Goal: Task Accomplishment & Management: Manage account settings

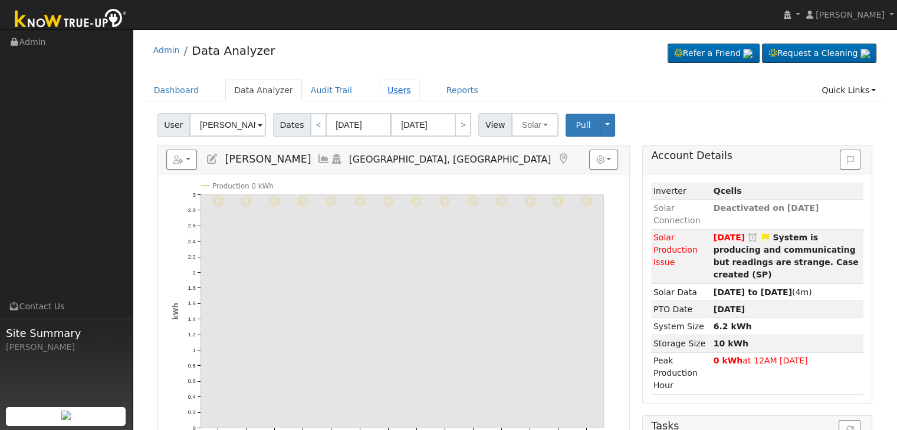
click at [378, 91] on link "Users" at bounding box center [398, 91] width 41 height 22
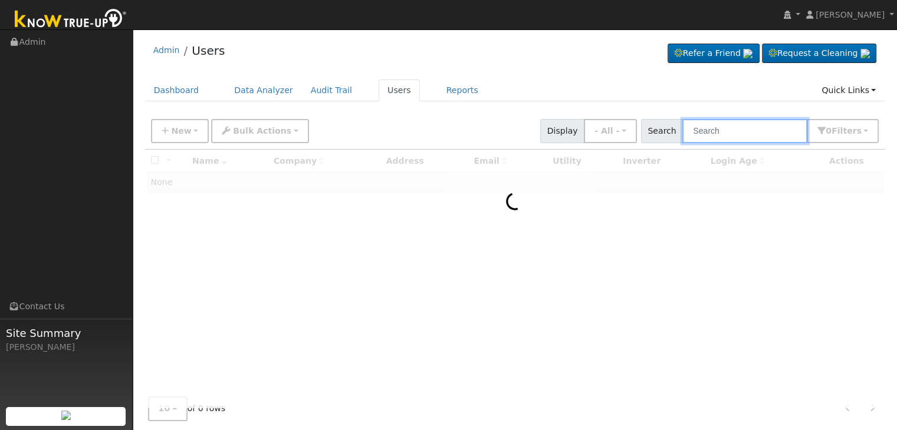
click at [712, 133] on input "text" at bounding box center [744, 131] width 125 height 24
paste input "[PERSON_NAME] & [PERSON_NAME]"
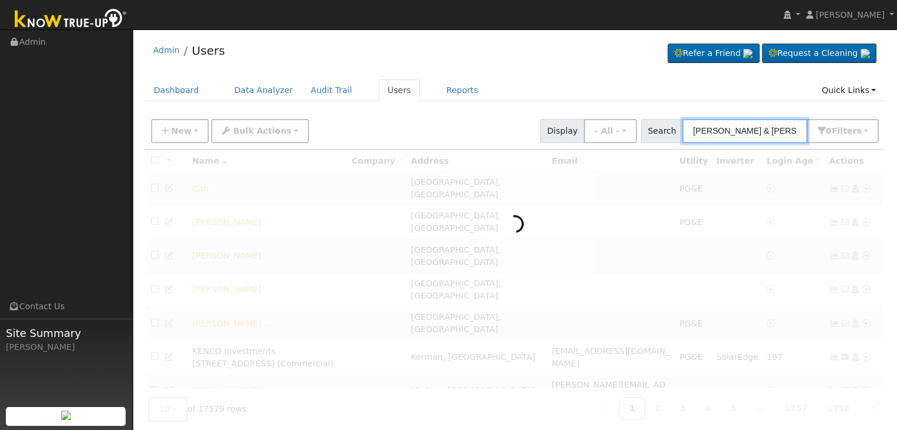
scroll to position [0, 31]
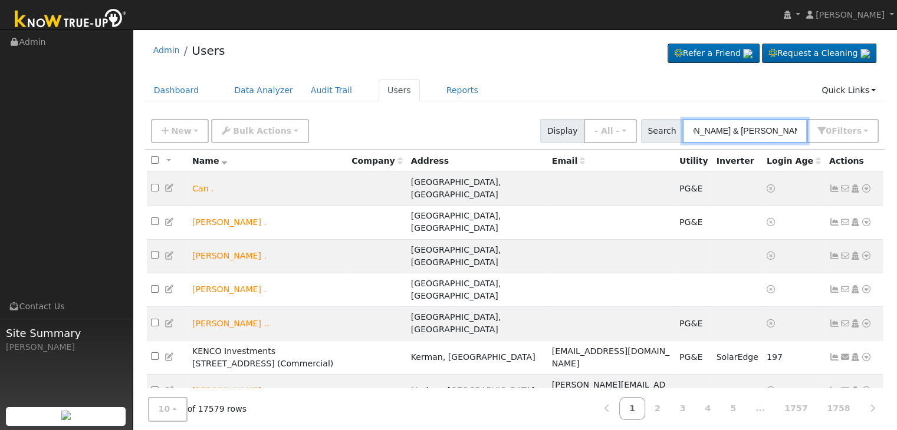
type input "[PERSON_NAME] & [PERSON_NAME]"
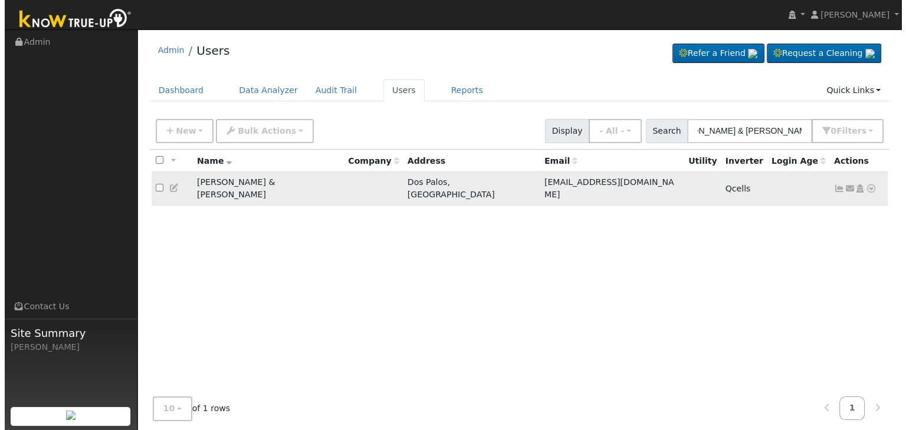
scroll to position [0, 0]
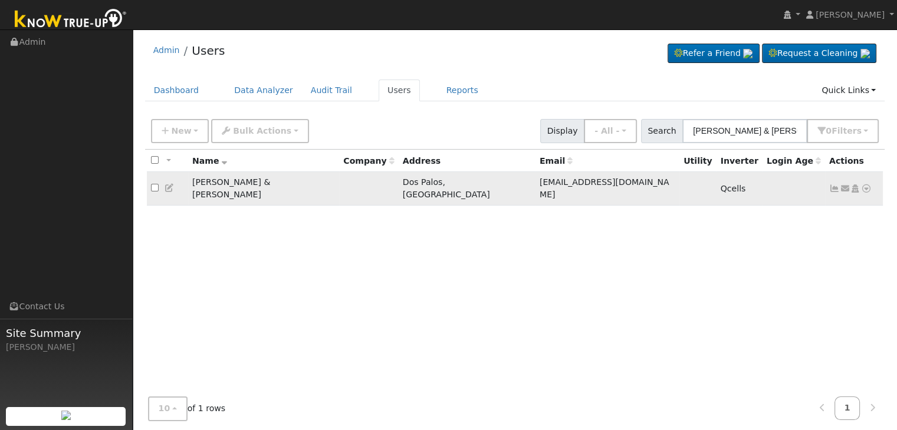
click at [831, 185] on icon at bounding box center [834, 189] width 11 height 8
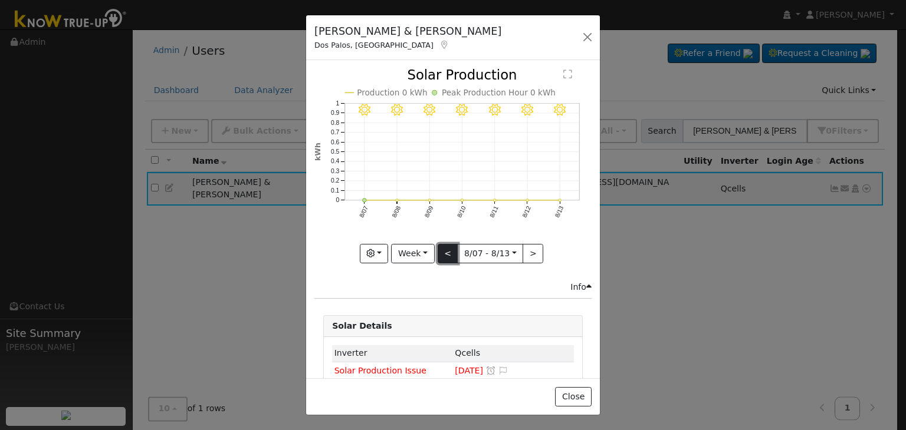
click at [441, 246] on button "<" at bounding box center [447, 254] width 21 height 20
click at [429, 246] on button "Week" at bounding box center [412, 254] width 43 height 20
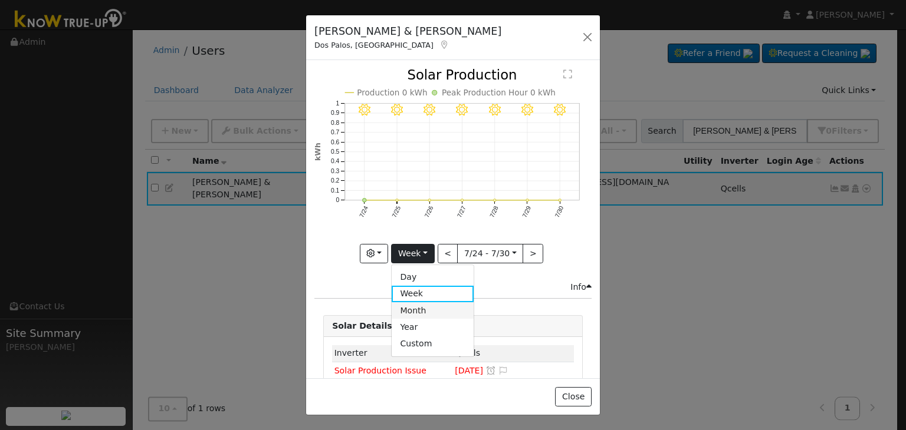
click at [423, 305] on link "Month" at bounding box center [432, 310] width 82 height 17
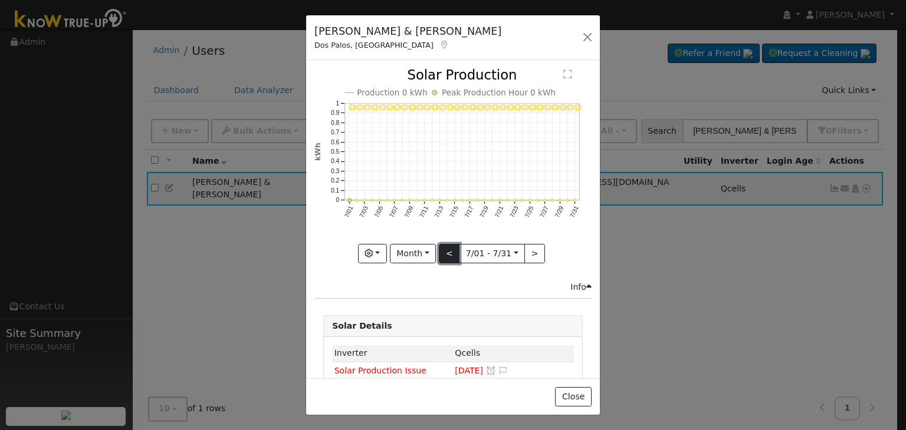
click at [447, 251] on button "<" at bounding box center [449, 254] width 21 height 20
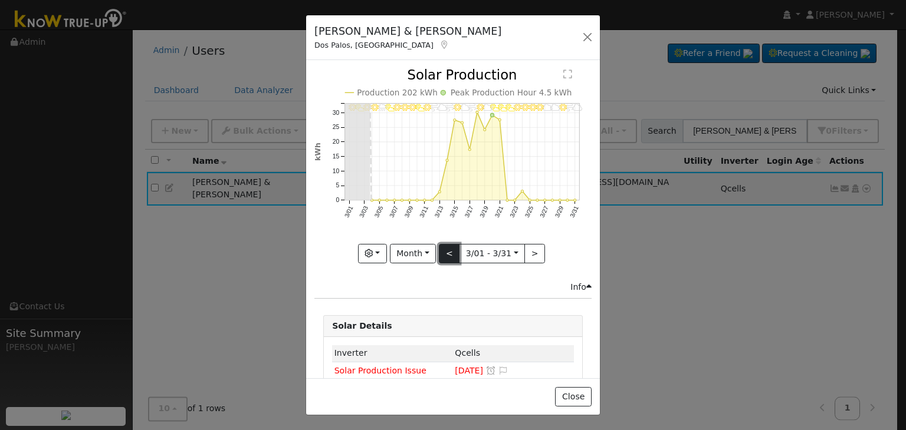
click at [447, 251] on button "<" at bounding box center [449, 254] width 21 height 20
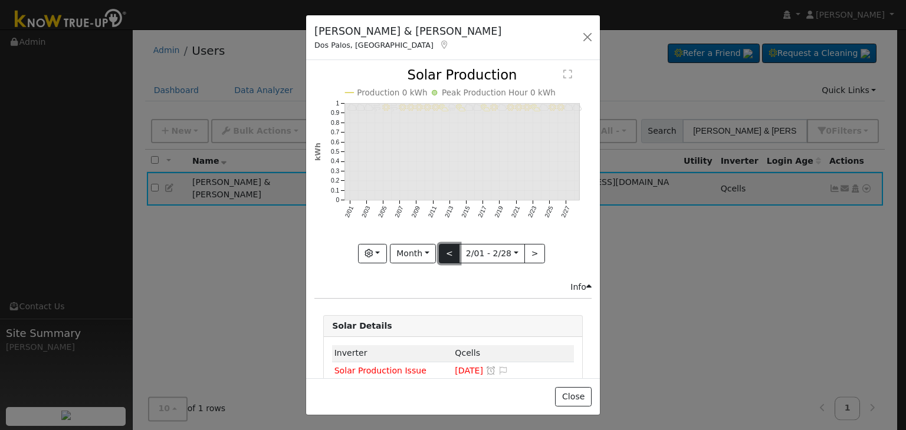
click at [447, 251] on button "<" at bounding box center [449, 254] width 21 height 20
click at [446, 251] on button "<" at bounding box center [449, 254] width 21 height 20
click at [531, 246] on button ">" at bounding box center [539, 254] width 21 height 20
click at [531, 246] on button ">" at bounding box center [534, 254] width 21 height 20
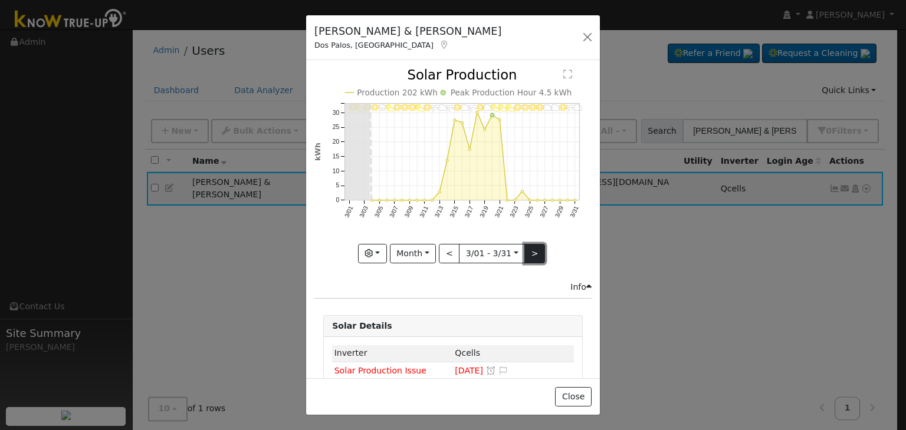
click at [531, 246] on button ">" at bounding box center [534, 254] width 21 height 20
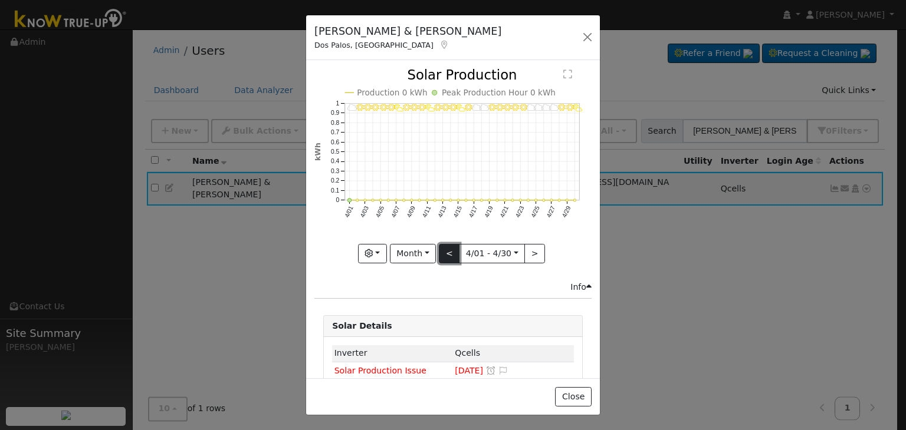
click at [450, 244] on button "<" at bounding box center [449, 254] width 21 height 20
type input "[DATE]"
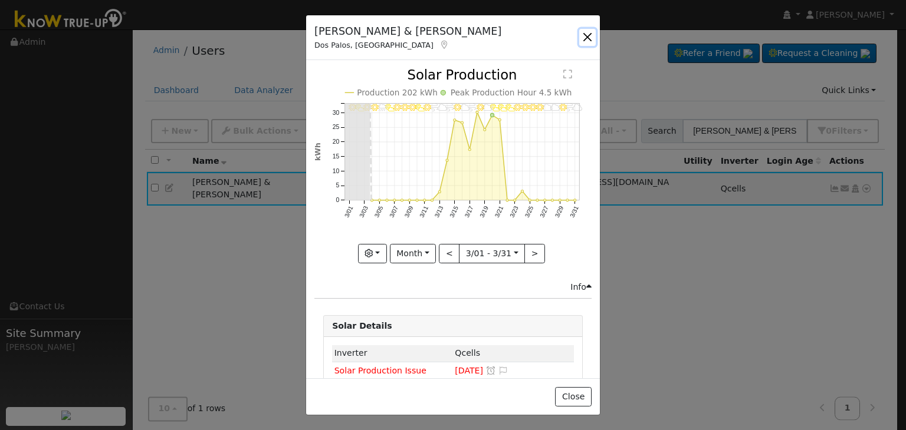
click at [587, 36] on button "button" at bounding box center [587, 37] width 17 height 17
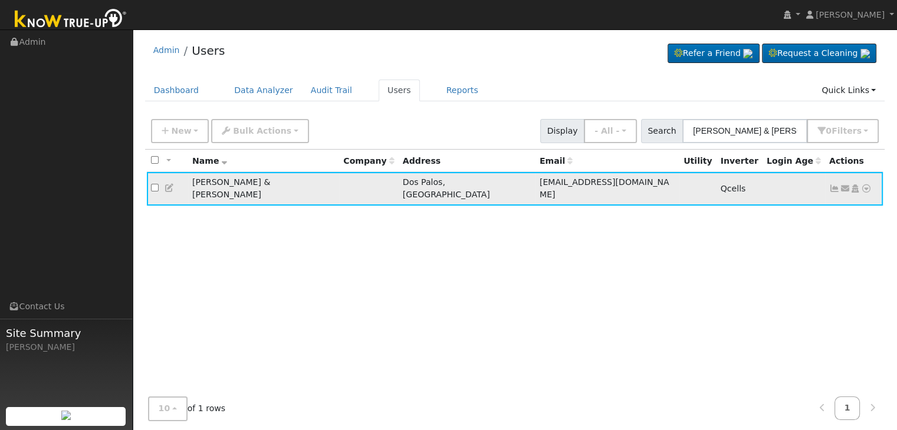
click at [830, 185] on icon at bounding box center [834, 189] width 11 height 8
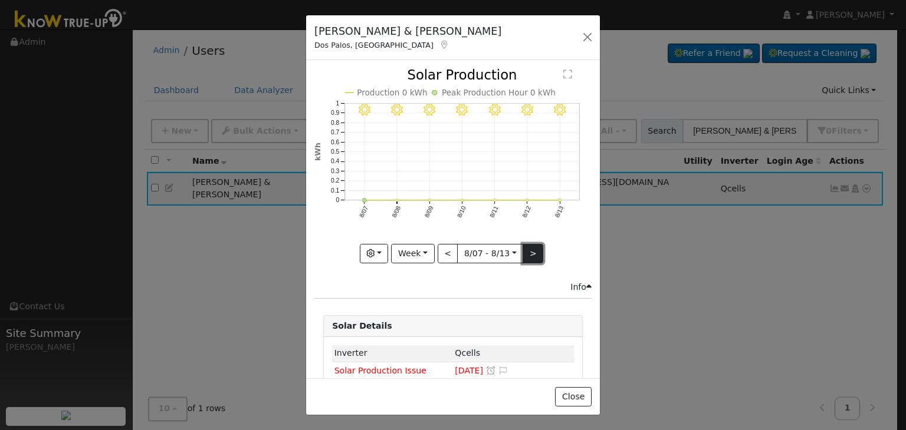
click at [528, 248] on button ">" at bounding box center [532, 254] width 21 height 20
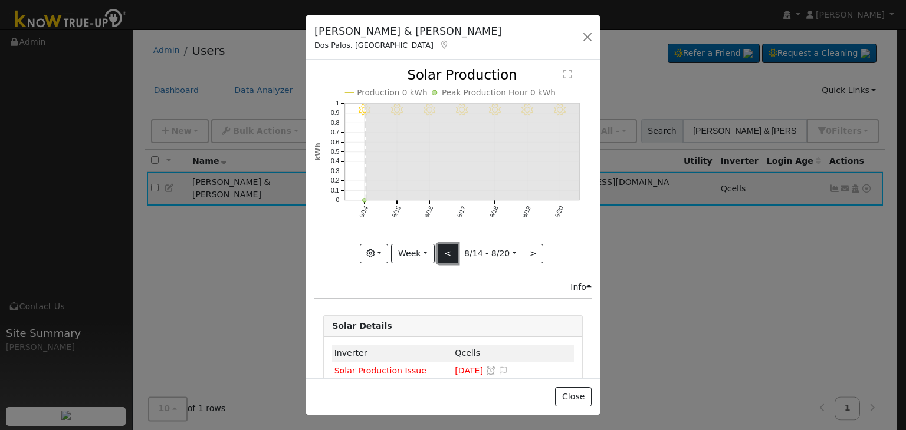
click at [449, 250] on button "<" at bounding box center [447, 254] width 21 height 20
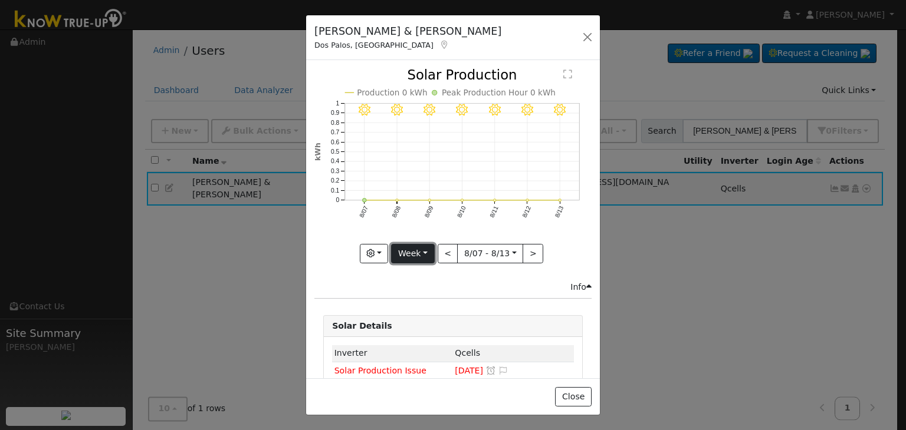
click at [420, 247] on button "Week" at bounding box center [412, 254] width 43 height 20
click at [422, 302] on link "Month" at bounding box center [432, 310] width 82 height 17
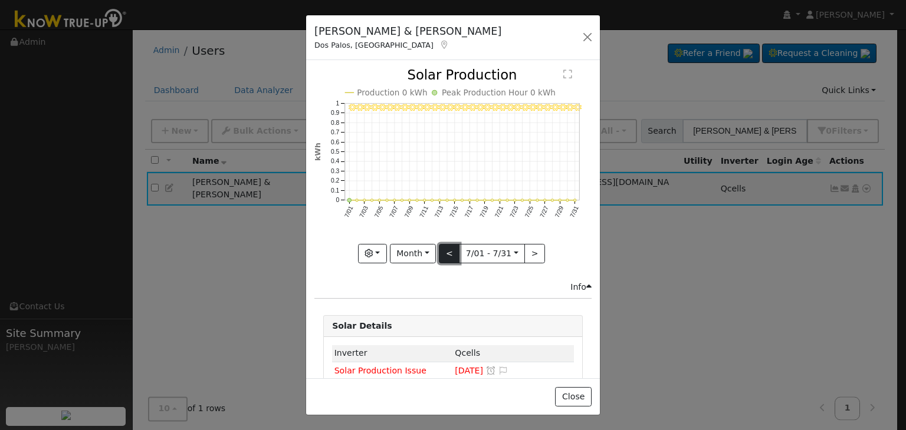
click at [447, 248] on button "<" at bounding box center [449, 254] width 21 height 20
click at [447, 248] on div at bounding box center [452, 165] width 277 height 195
click at [447, 248] on button "<" at bounding box center [449, 254] width 21 height 20
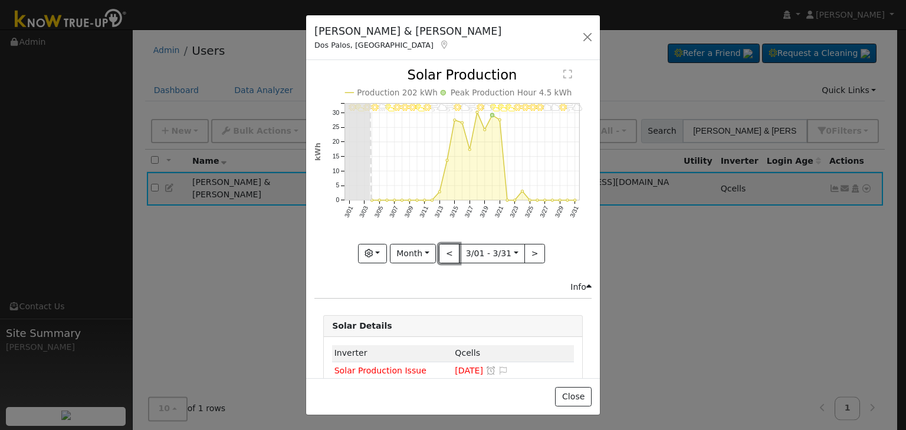
click at [444, 252] on button "<" at bounding box center [449, 254] width 21 height 20
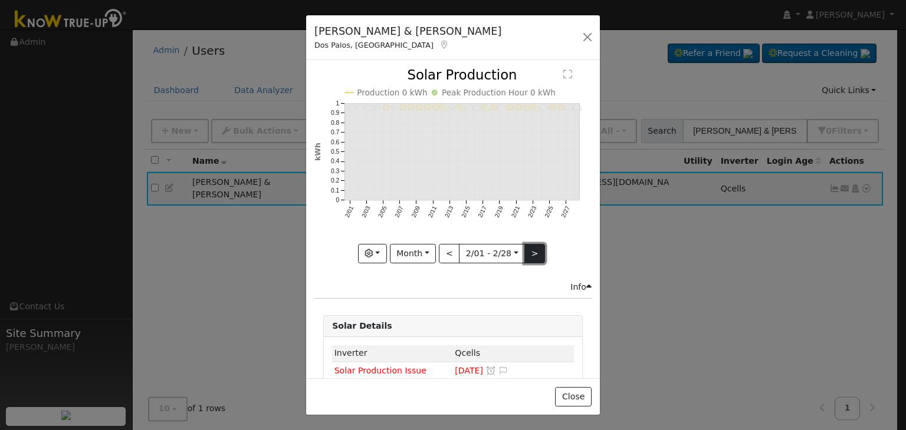
click at [526, 244] on button ">" at bounding box center [534, 254] width 21 height 20
type input "[DATE]"
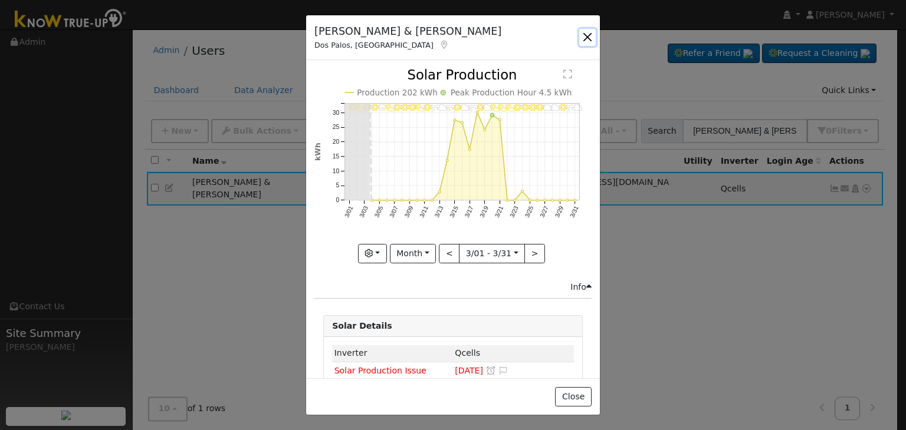
click at [589, 36] on button "button" at bounding box center [587, 37] width 17 height 17
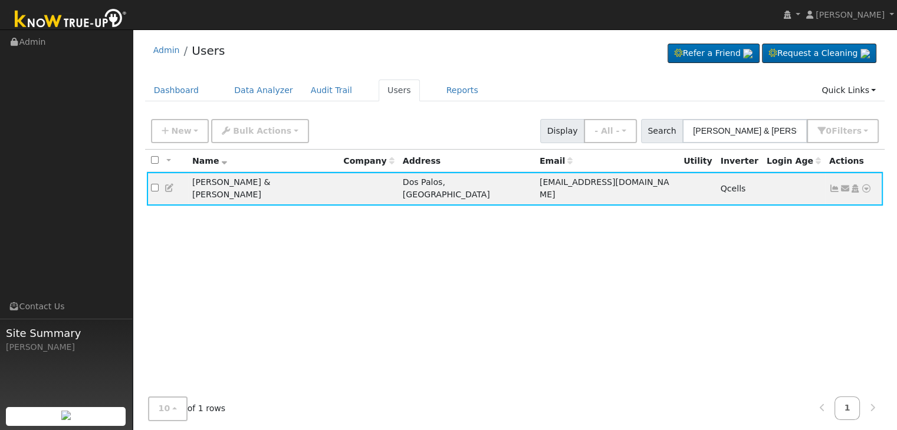
click at [346, 294] on div "All None All on page None on page Name Company Address Email Utility Inverter L…" at bounding box center [515, 279] width 740 height 258
